Goal: Information Seeking & Learning: Learn about a topic

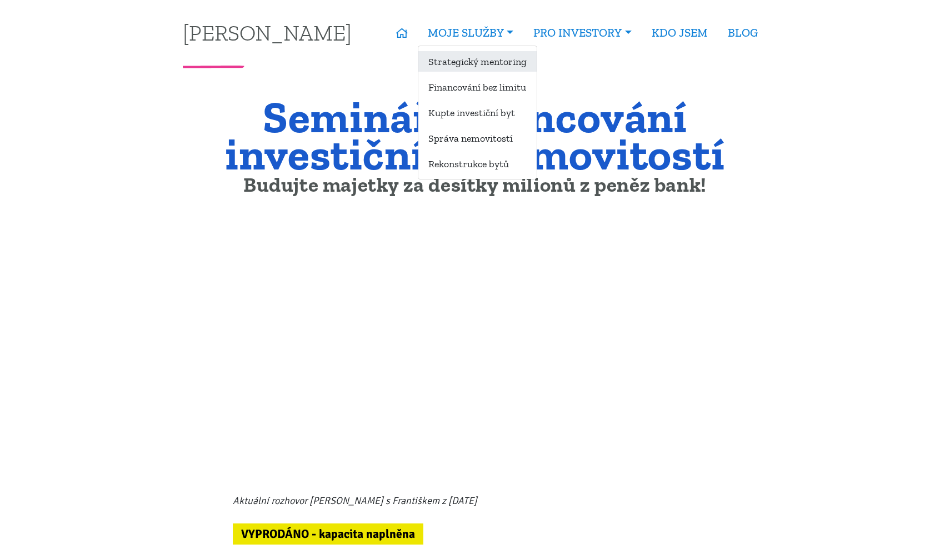
click at [489, 60] on link "Strategický mentoring" at bounding box center [478, 61] width 118 height 21
click at [489, 87] on link "Financování bez limitu" at bounding box center [478, 87] width 118 height 21
click at [491, 115] on link "Kupte investiční byt" at bounding box center [478, 112] width 118 height 21
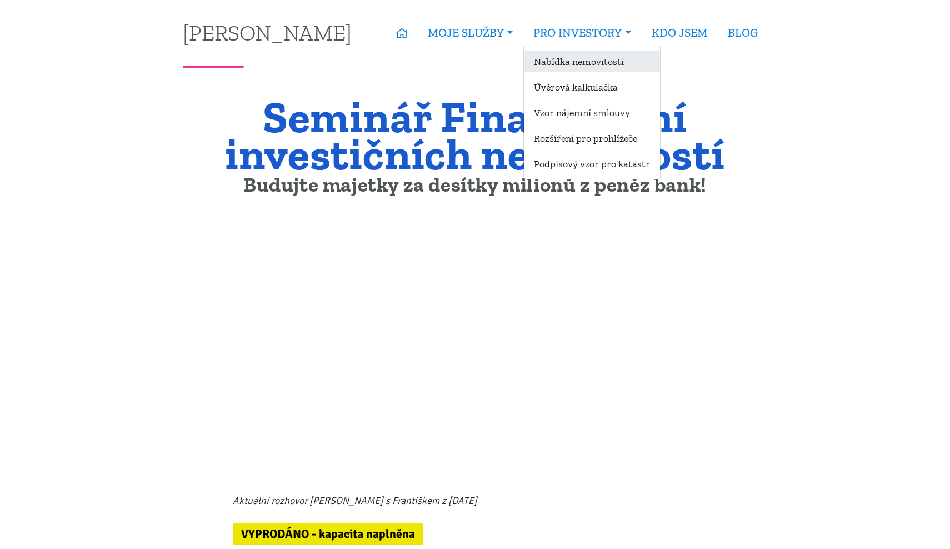
click at [625, 70] on link "Nabídka nemovitostí" at bounding box center [592, 61] width 136 height 21
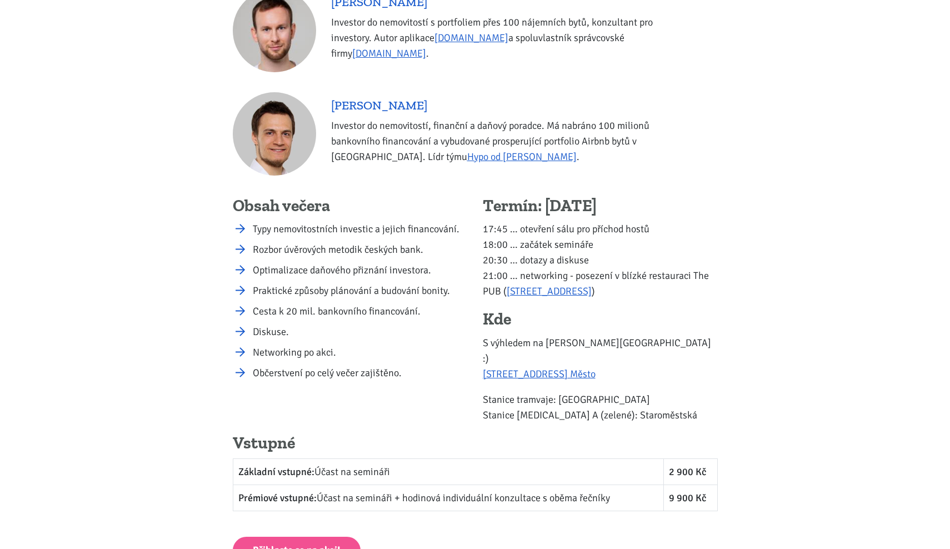
scroll to position [1250, 0]
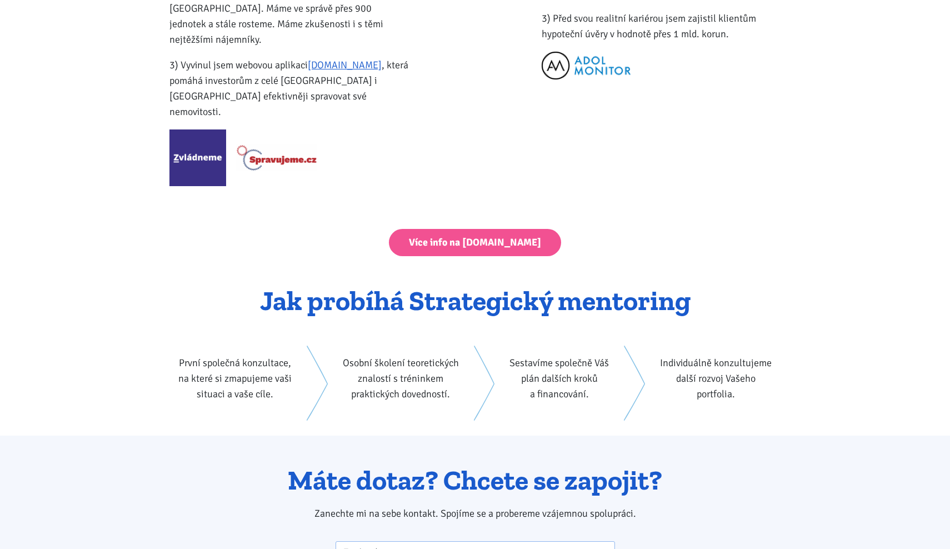
scroll to position [1605, 0]
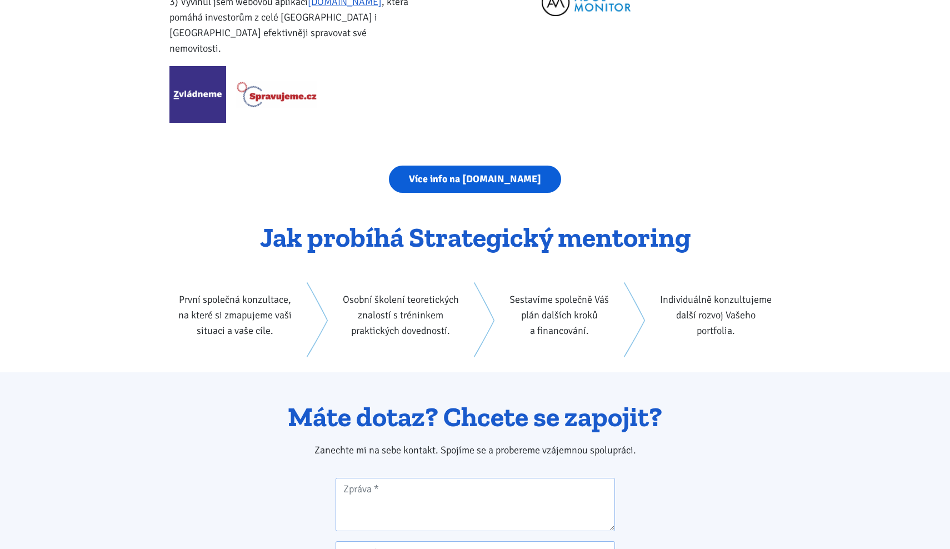
click at [469, 166] on link "Více info na strategickymentoring.cz" at bounding box center [475, 179] width 172 height 27
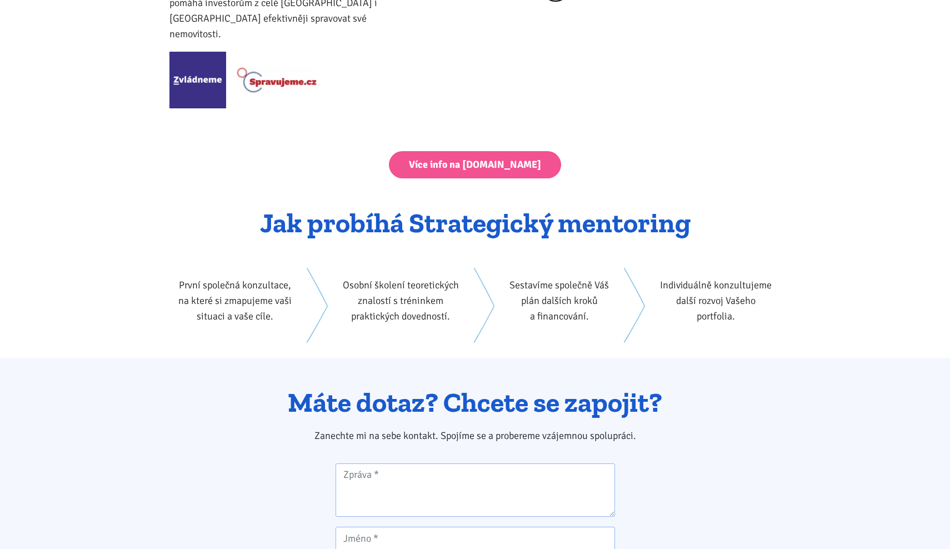
scroll to position [1237, 0]
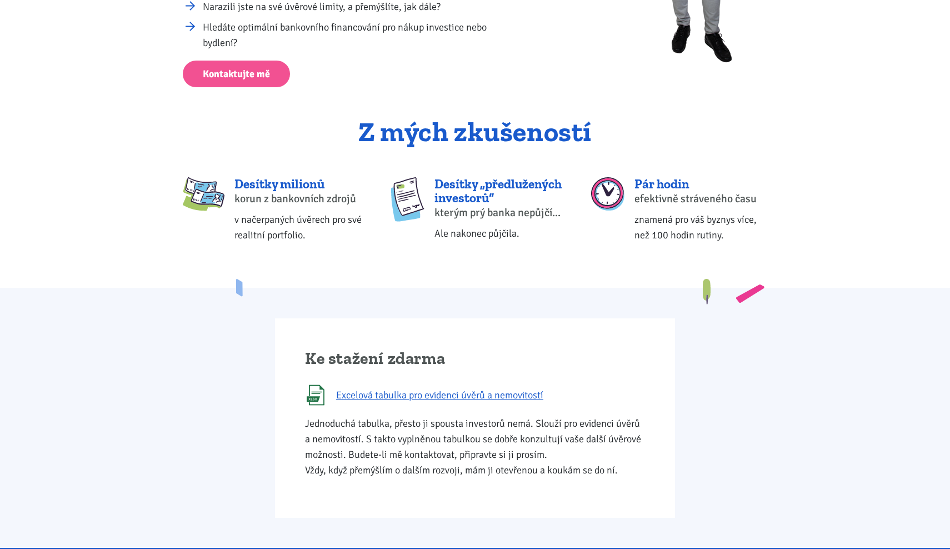
scroll to position [446, 0]
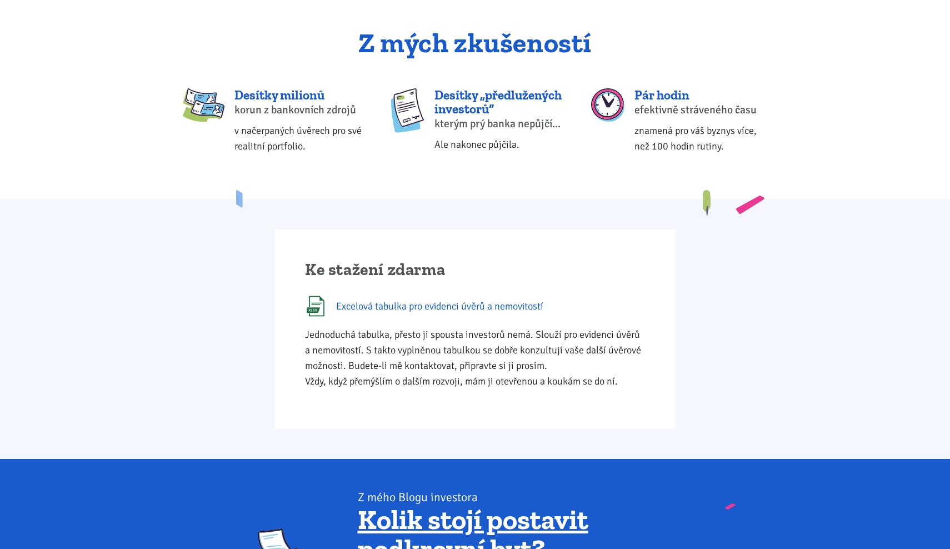
click at [369, 302] on span "Excelová tabulka pro evidenci úvěrů a nemovitostí" at bounding box center [439, 306] width 207 height 16
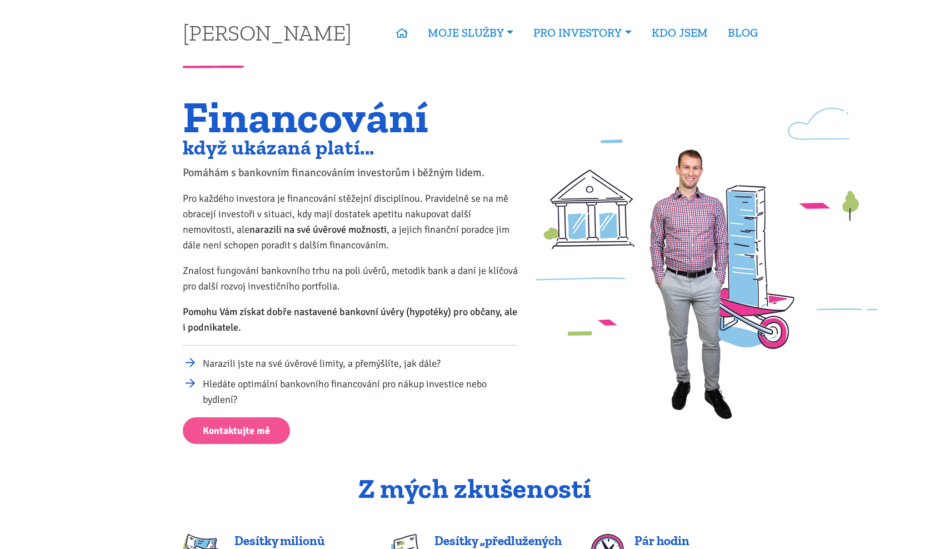
scroll to position [0, 0]
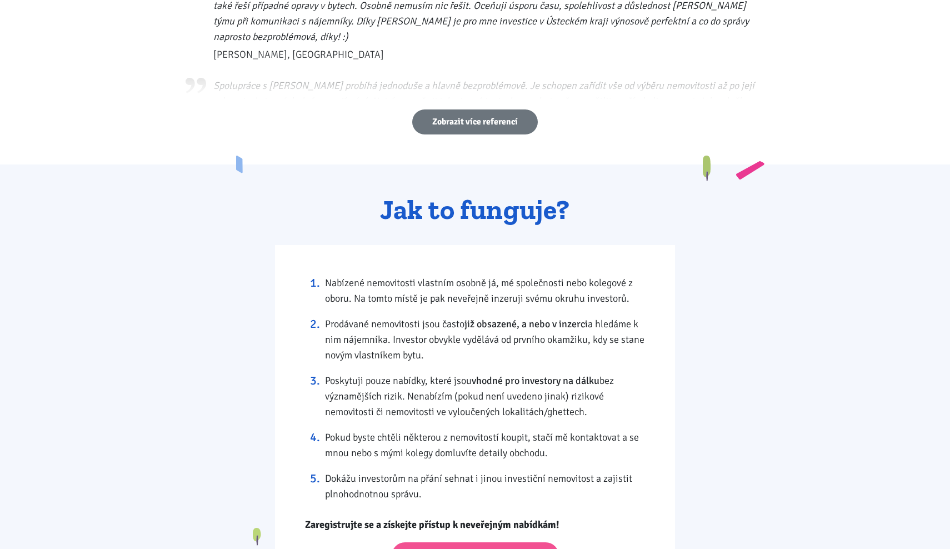
scroll to position [763, 0]
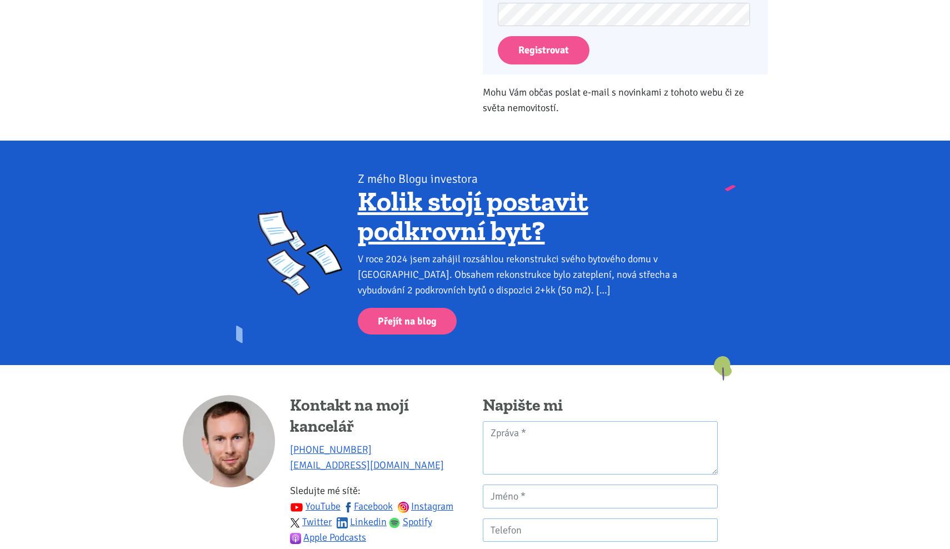
scroll to position [496, 0]
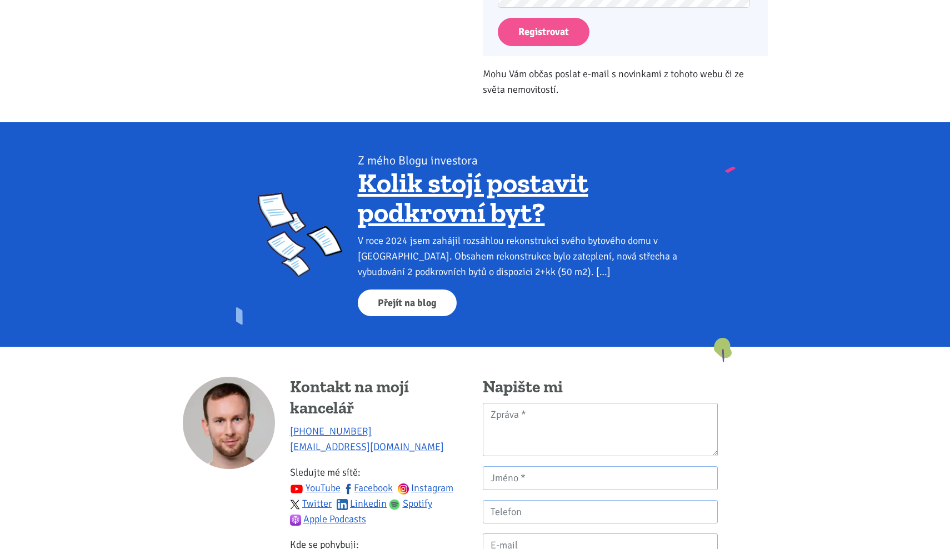
click at [390, 311] on link "Přejít na blog" at bounding box center [407, 303] width 99 height 27
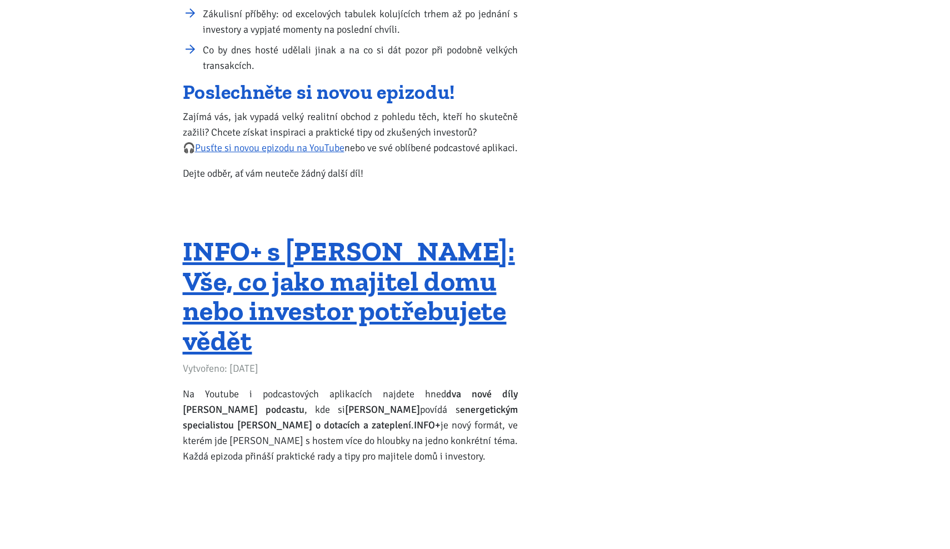
scroll to position [2677, 0]
